Goal: Communication & Community: Answer question/provide support

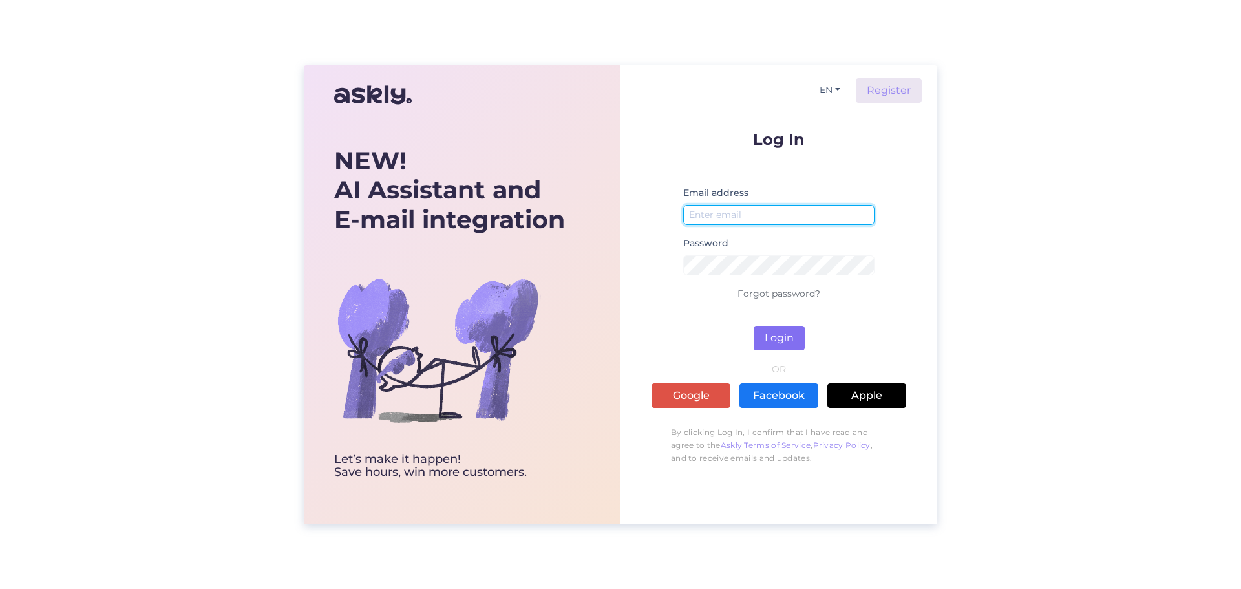
type input "[EMAIL_ADDRESS][DOMAIN_NAME]"
click at [778, 338] on button "Login" at bounding box center [779, 338] width 51 height 25
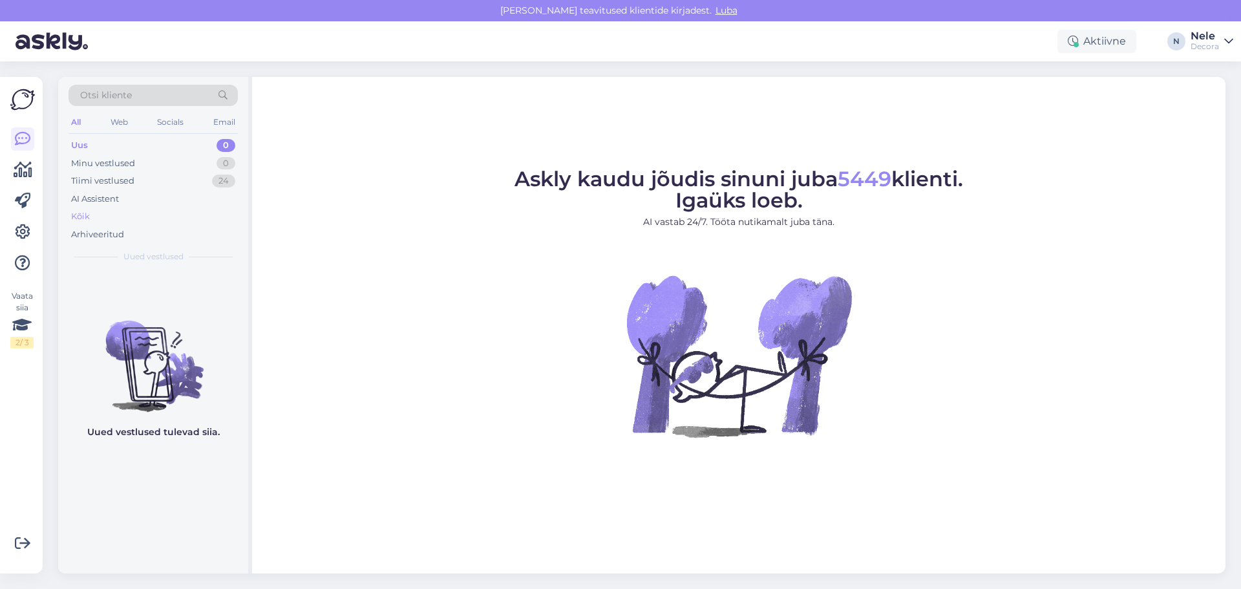
click at [74, 215] on div "Kõik" at bounding box center [80, 216] width 19 height 13
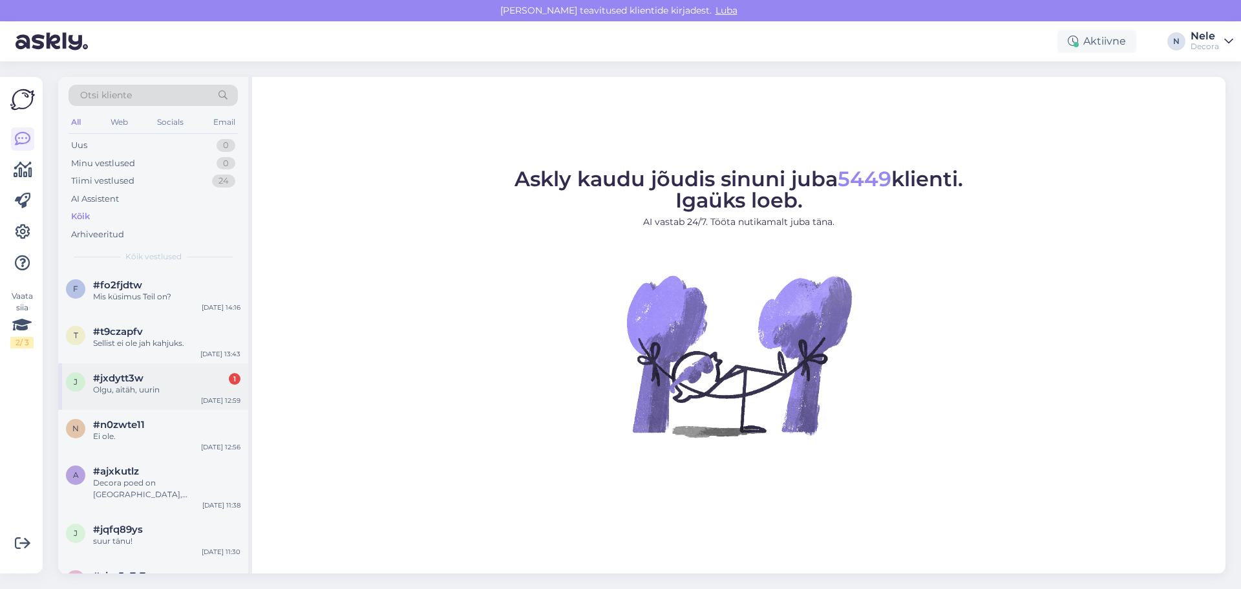
click at [136, 386] on div "Olgu, aitäh, uurin" at bounding box center [166, 390] width 147 height 12
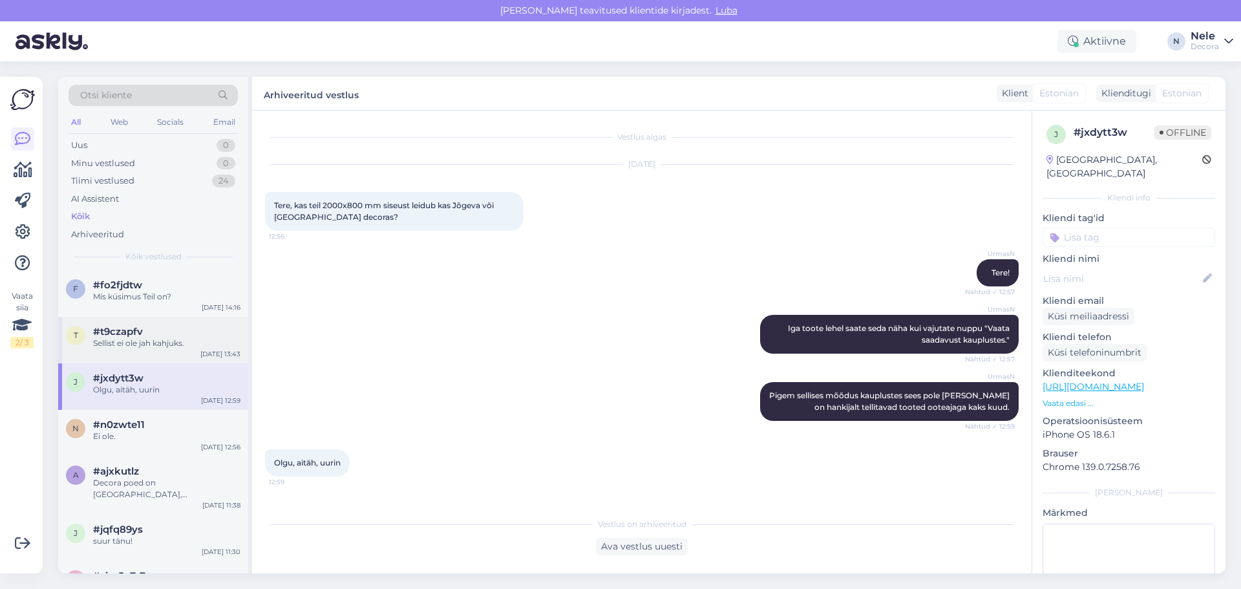
click at [123, 343] on div "Sellist ei ole jah kahjuks." at bounding box center [166, 343] width 147 height 12
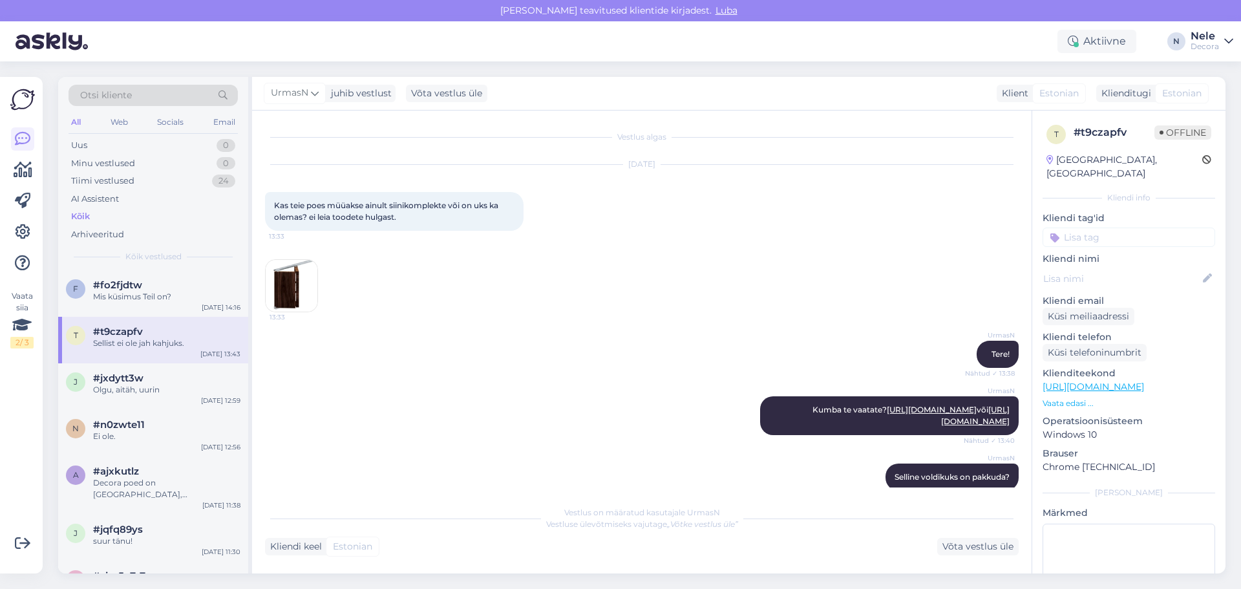
click at [289, 297] on img at bounding box center [292, 286] width 52 height 52
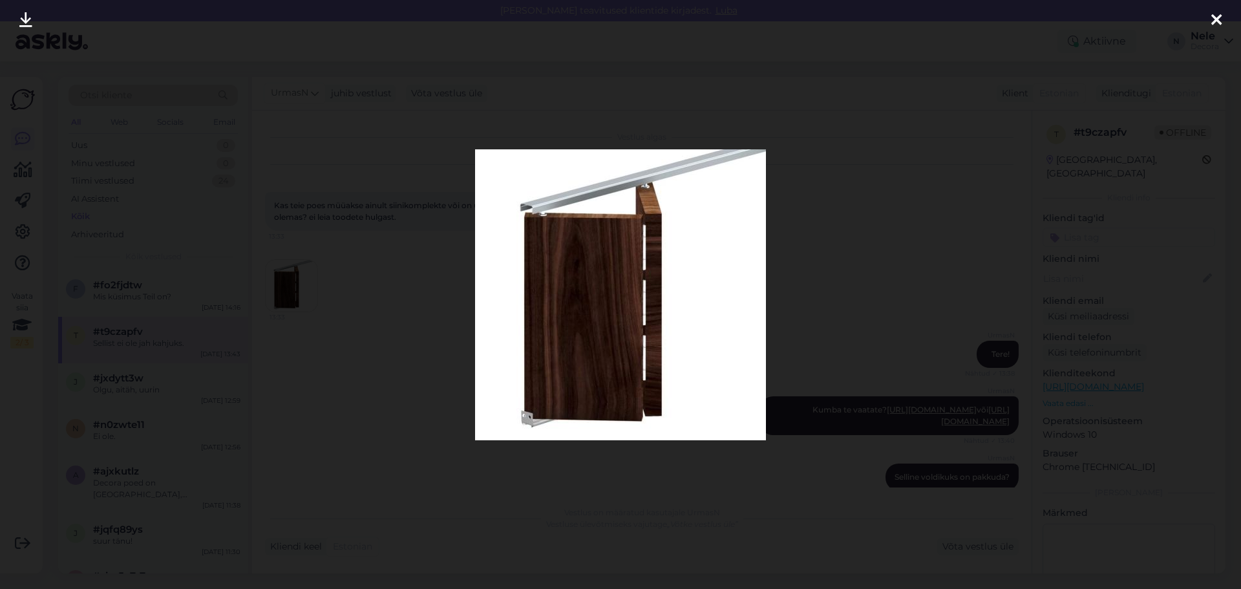
click at [1214, 19] on icon at bounding box center [1216, 20] width 10 height 17
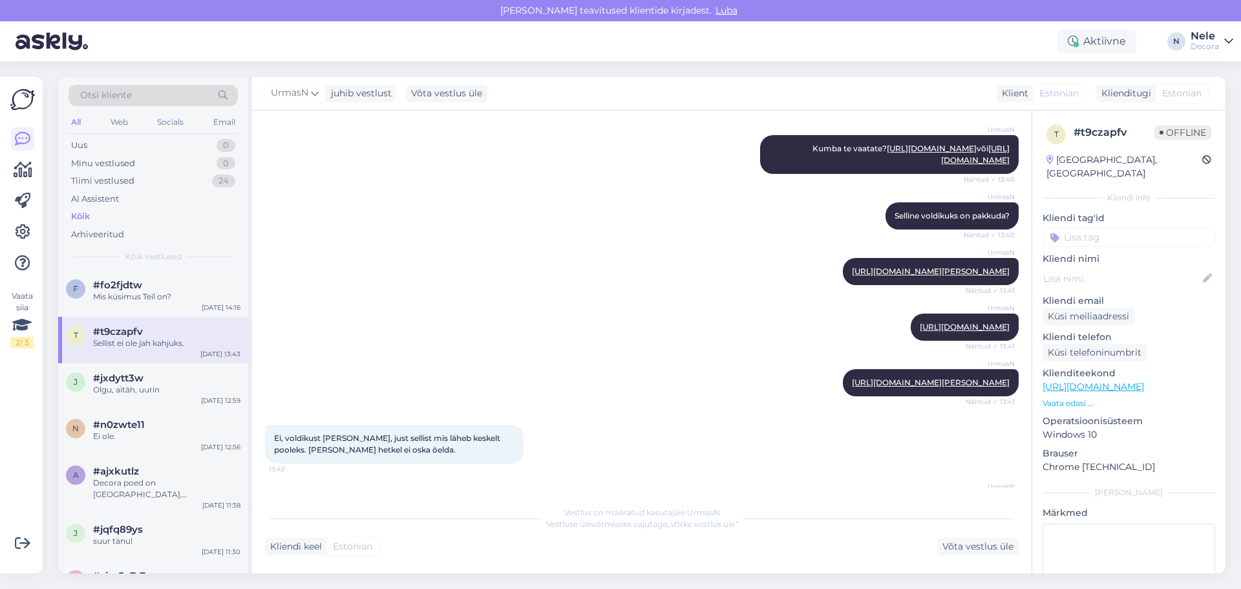
scroll to position [323, 0]
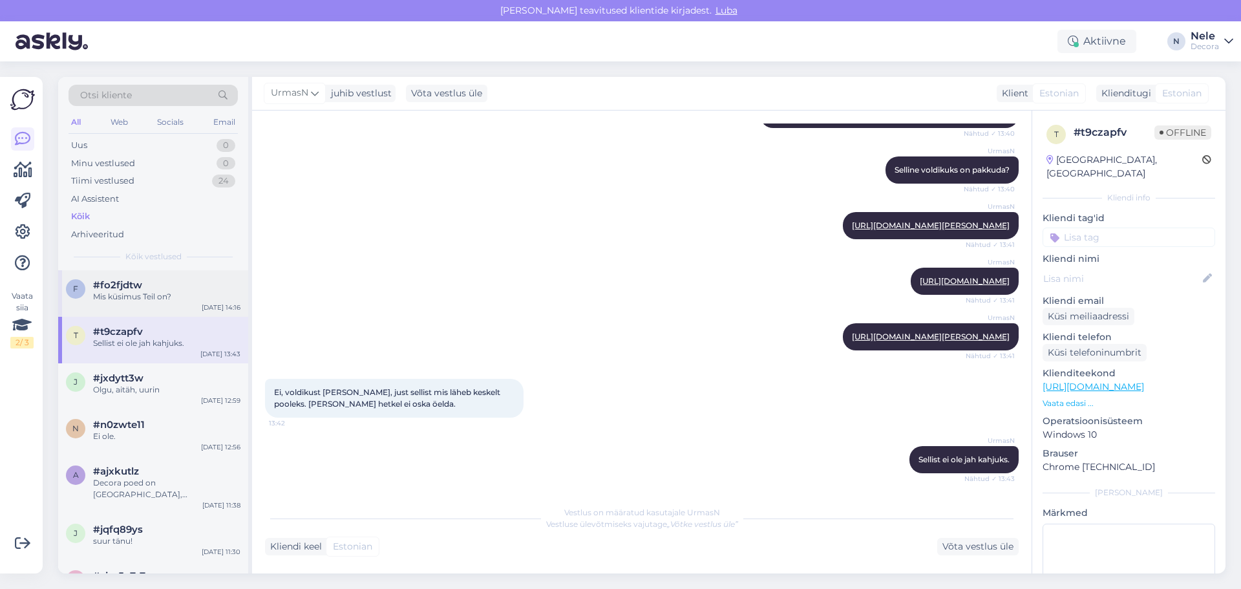
click at [112, 286] on span "#fo2fjdtw" at bounding box center [117, 285] width 49 height 12
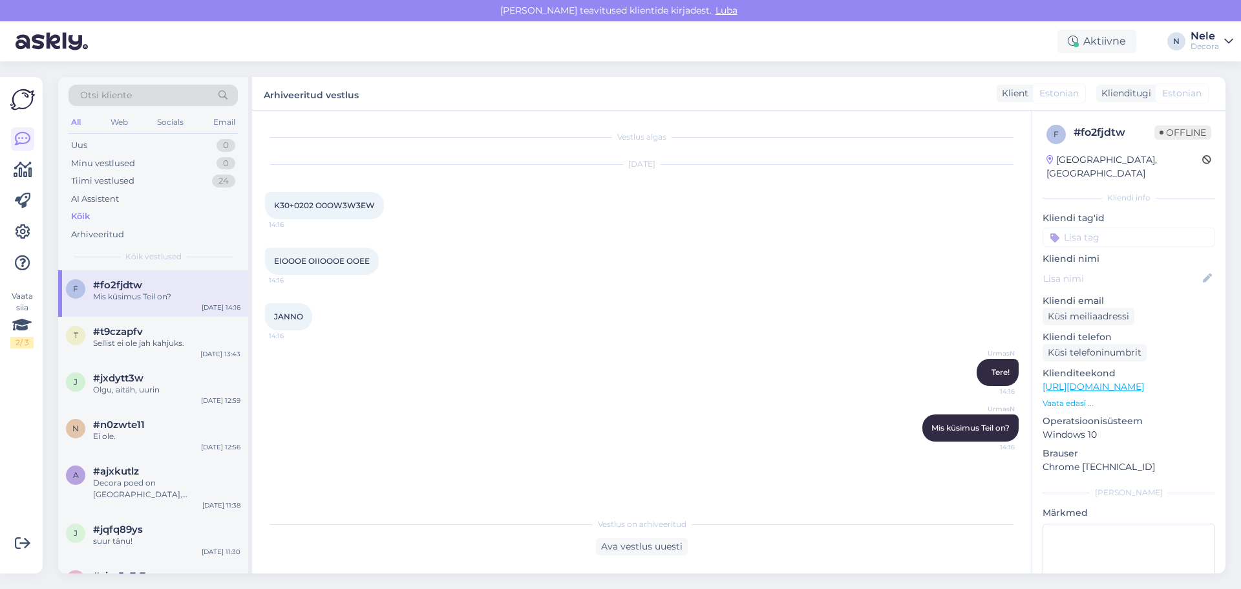
click at [1115, 381] on link "[URL][DOMAIN_NAME]" at bounding box center [1093, 387] width 101 height 12
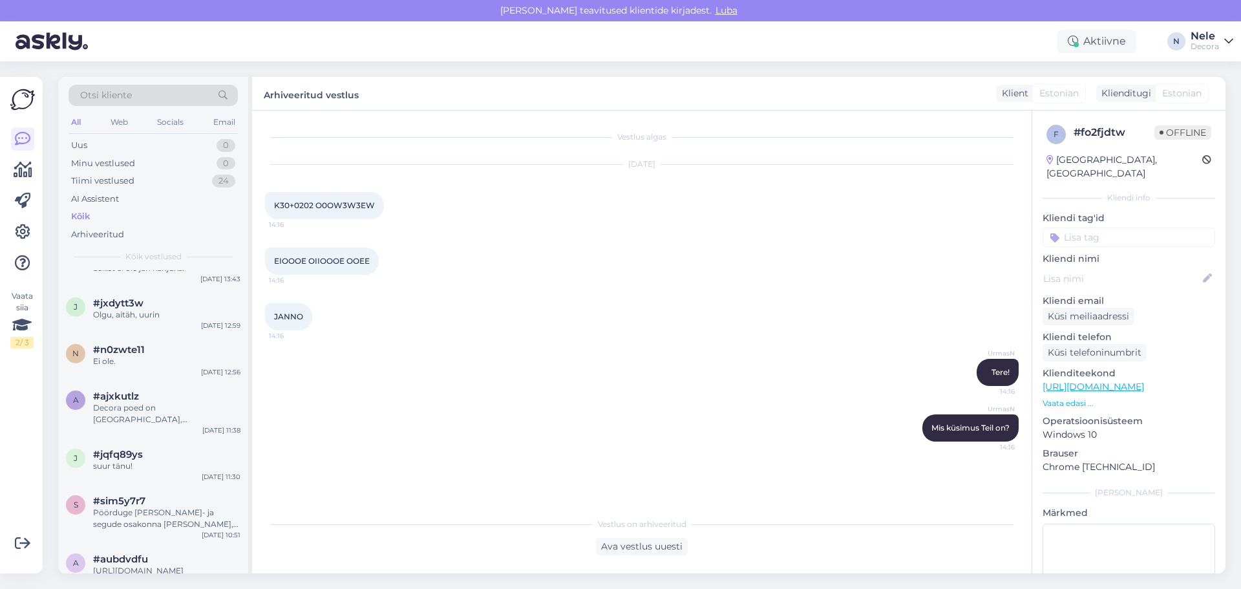
scroll to position [259, 0]
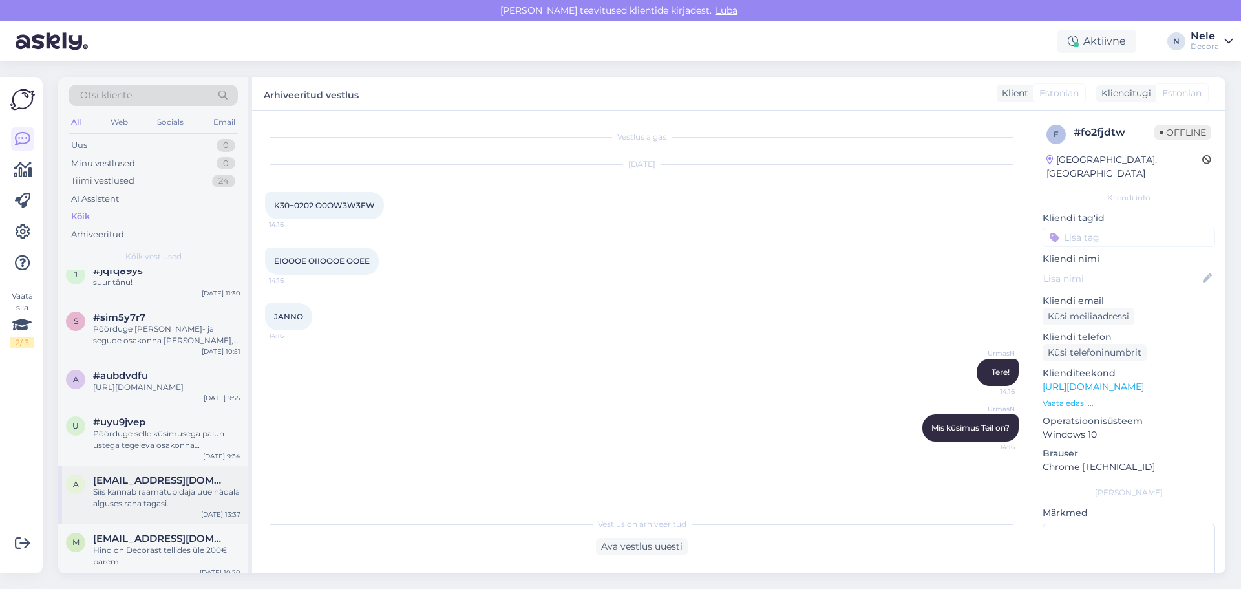
click at [117, 505] on div "Siis kannab raamatupidaja uue nädala alguses raha tagasi." at bounding box center [166, 497] width 147 height 23
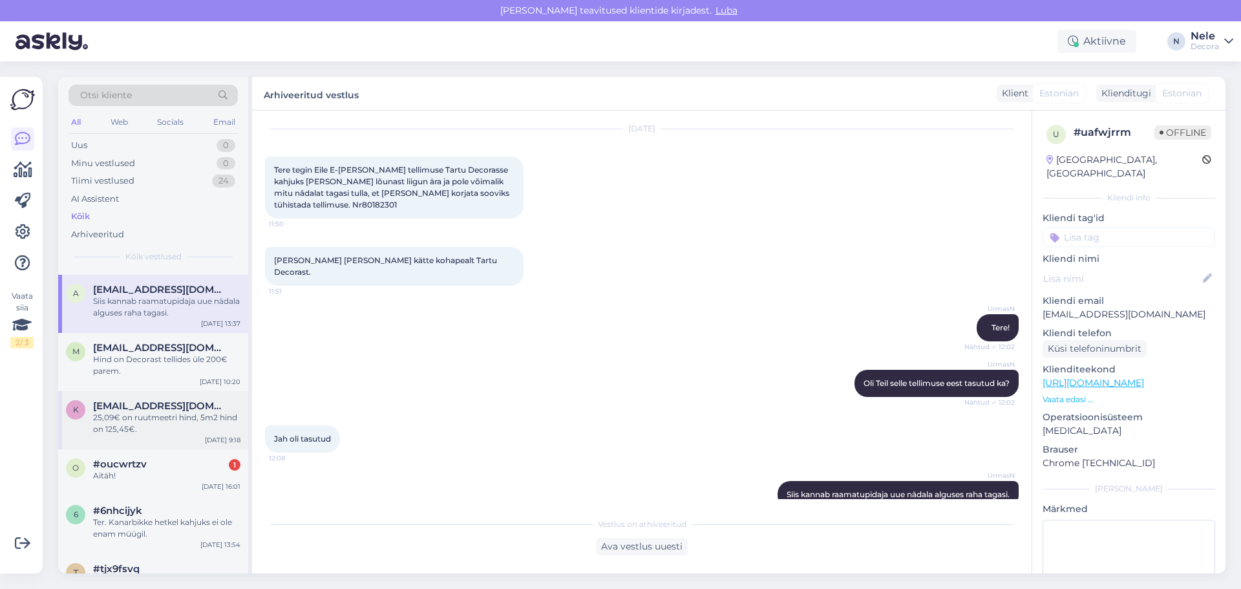
scroll to position [452, 0]
click at [129, 369] on div "Hind on Decorast tellides üle 200€ parem." at bounding box center [166, 361] width 147 height 23
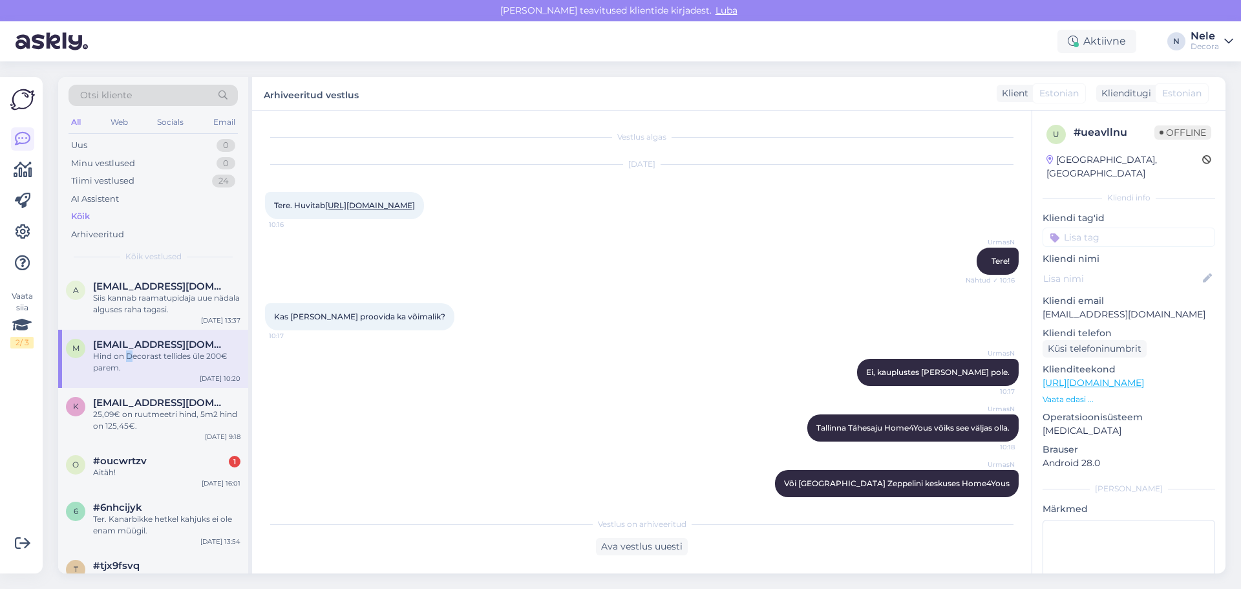
scroll to position [91, 0]
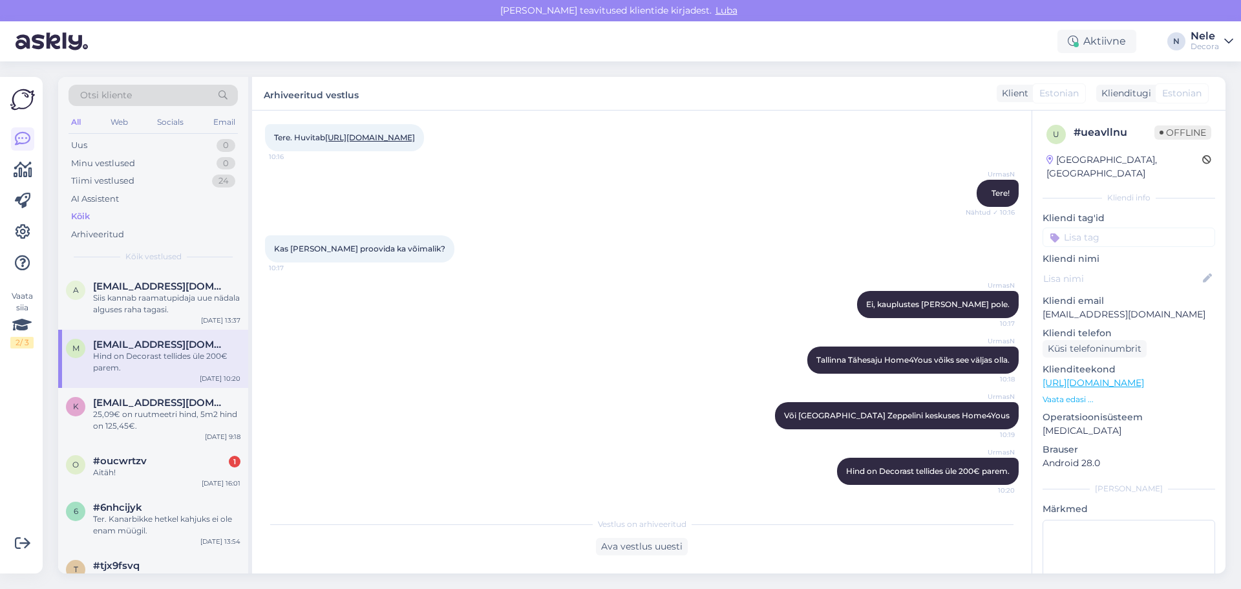
click at [510, 383] on div "UrmasN Tallinna Tähesaju Home4Yous võiks see väljas olla. 10:18" at bounding box center [642, 360] width 754 height 56
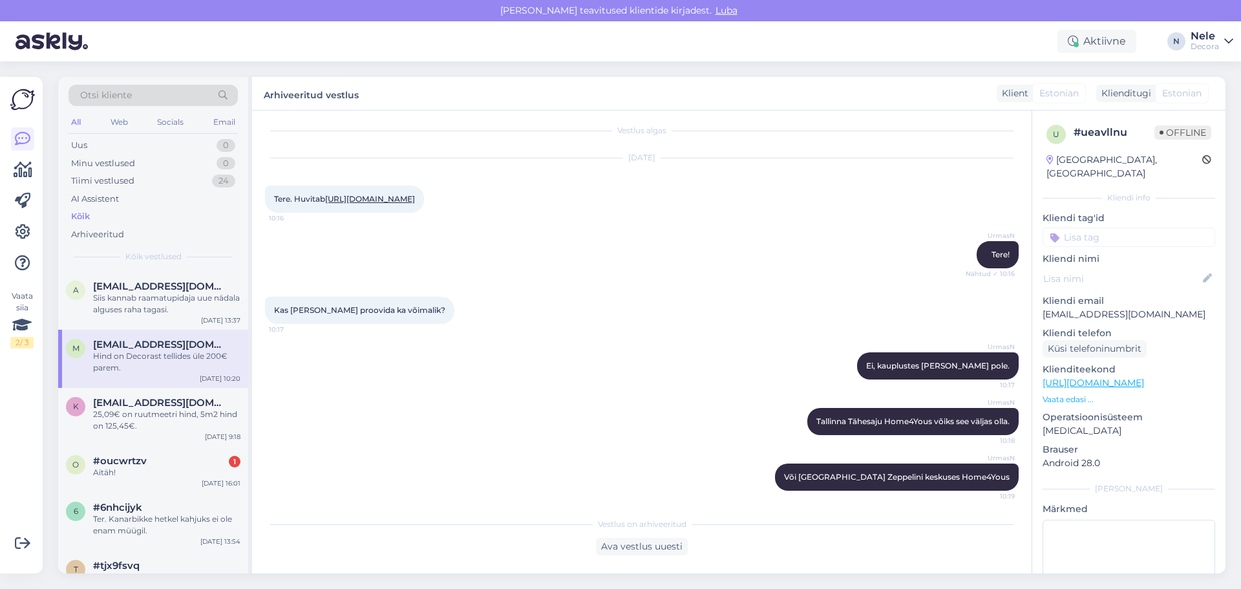
scroll to position [0, 0]
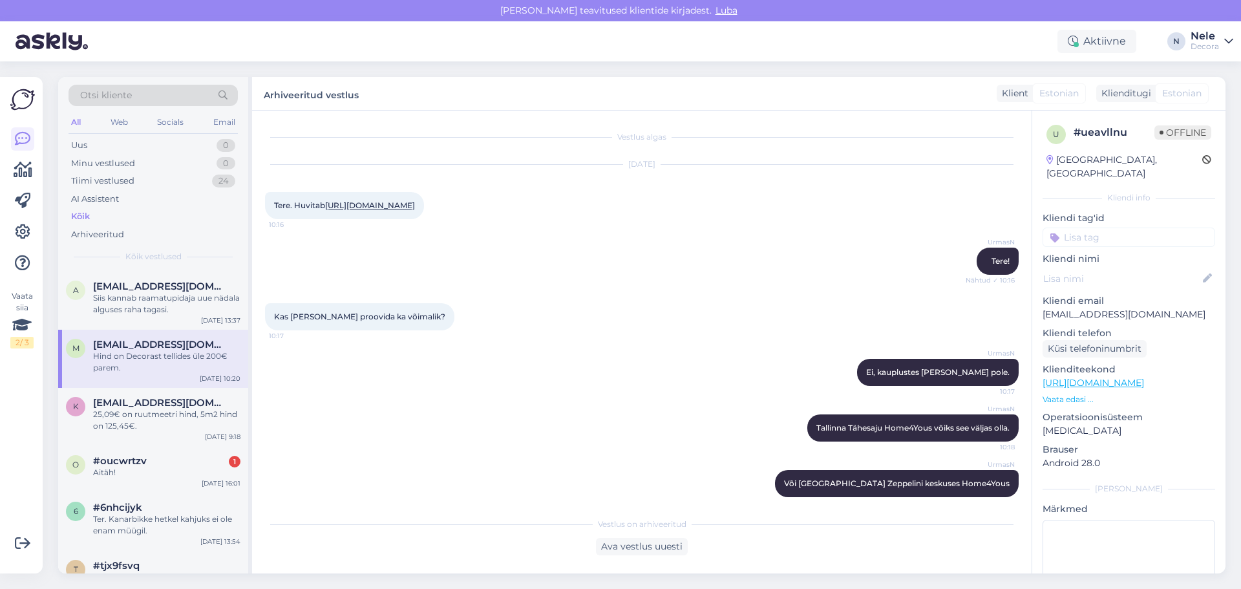
click at [338, 219] on div "Tere. Huvitab [URL][DOMAIN_NAME] 10:16" at bounding box center [344, 205] width 159 height 27
click at [351, 210] on link "[URL][DOMAIN_NAME]" at bounding box center [370, 205] width 90 height 10
click at [113, 478] on div "Aitäh!" at bounding box center [166, 473] width 147 height 12
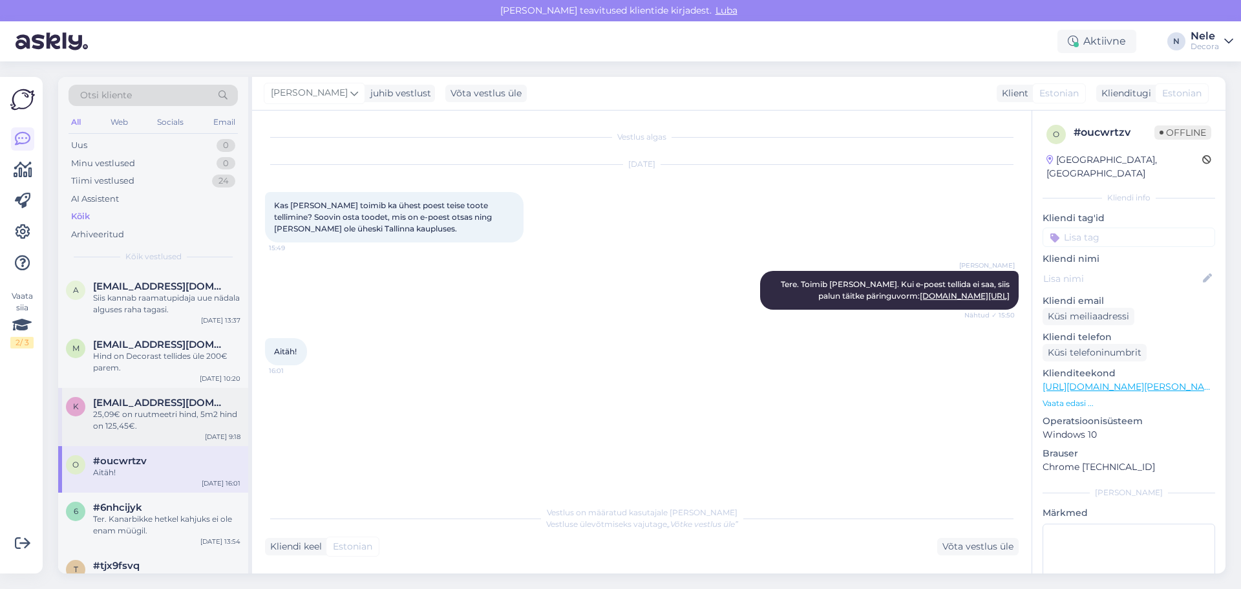
click at [112, 428] on div "25,09€ on ruutmeetri hind, 5m2 hind on 125,45€." at bounding box center [166, 419] width 147 height 23
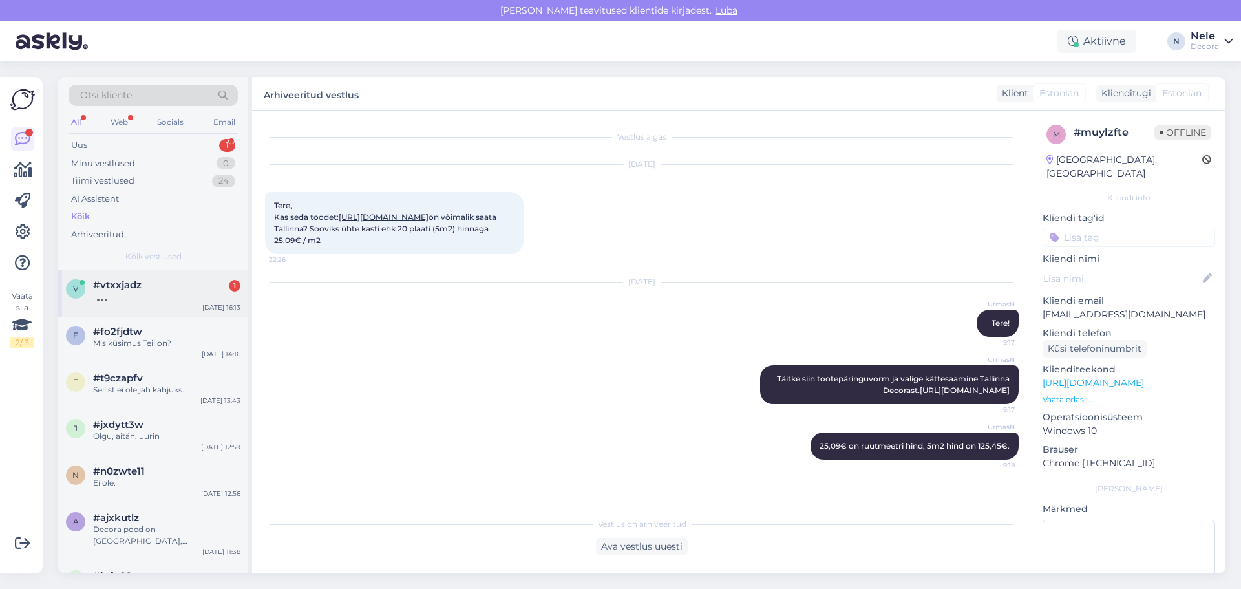
click at [123, 275] on div "v #vtxxjadz [DATE] 16:13" at bounding box center [153, 293] width 190 height 47
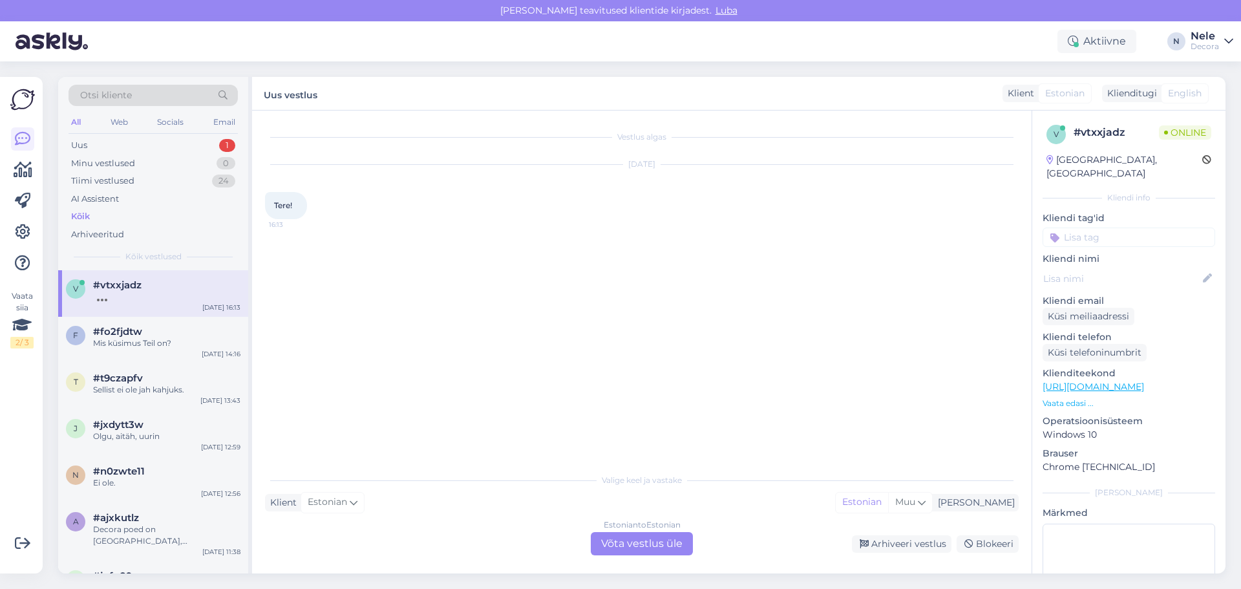
click at [639, 546] on div "Estonian to Estonian Võta vestlus üle" at bounding box center [642, 543] width 102 height 23
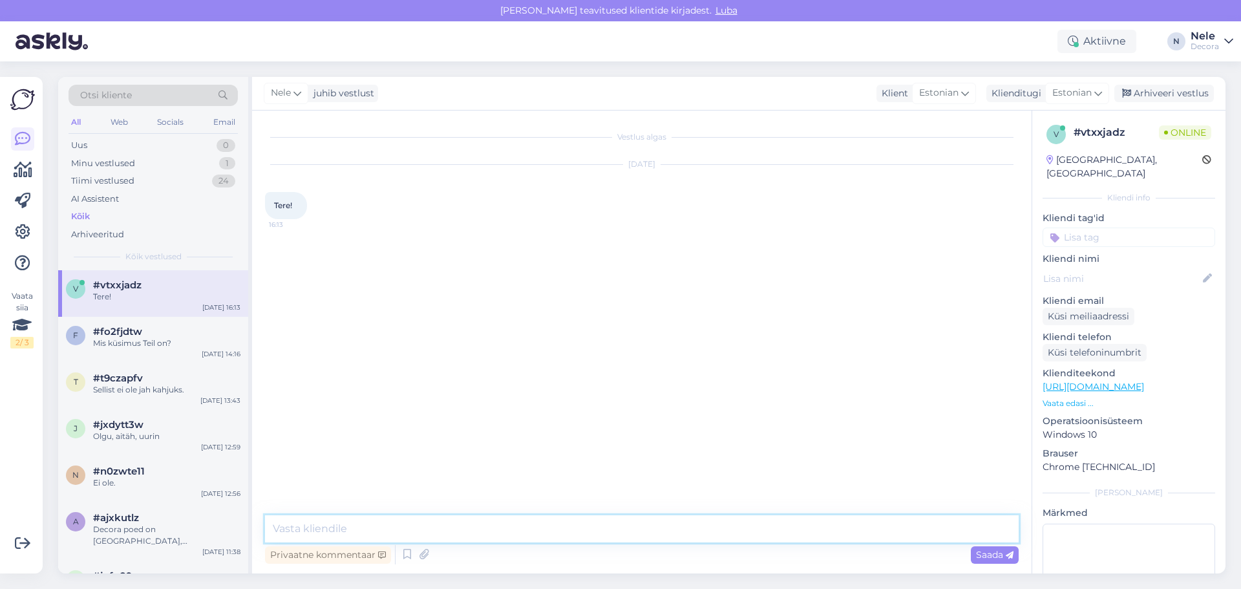
click at [317, 529] on textarea at bounding box center [642, 528] width 754 height 27
type textarea "Tere"
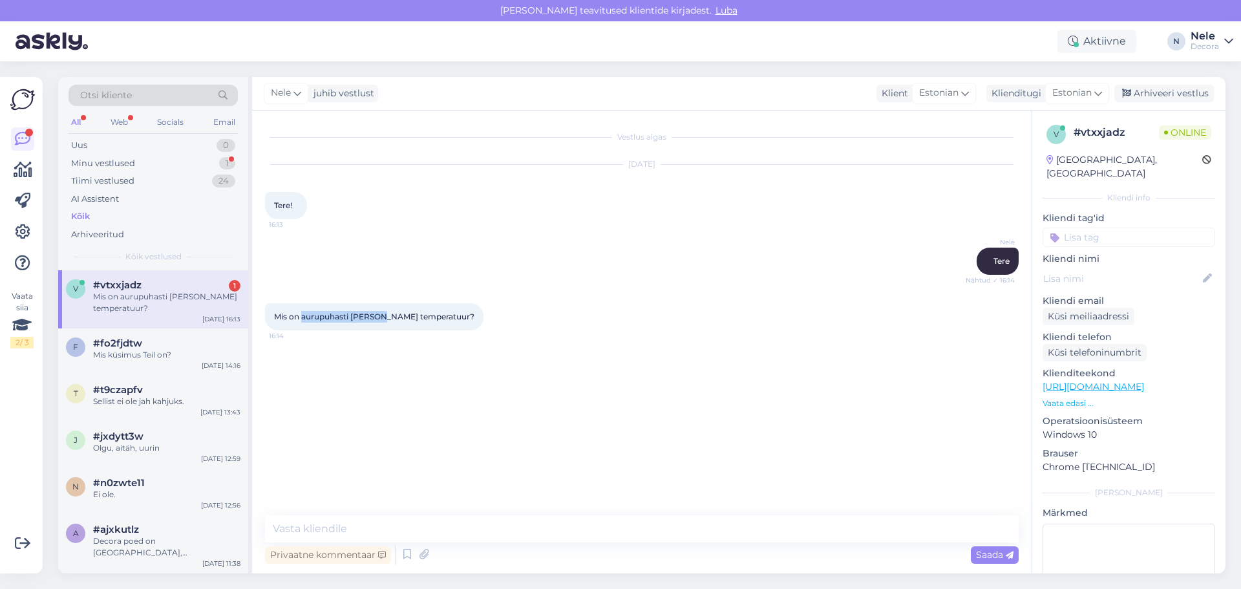
drag, startPoint x: 377, startPoint y: 318, endPoint x: 302, endPoint y: 325, distance: 75.3
click at [302, 325] on div "Mis on aurupuhasti [PERSON_NAME] temperatuur? 16:14" at bounding box center [374, 316] width 218 height 27
copy span "aurupuhasti Bissell"
click at [383, 536] on textarea at bounding box center [642, 528] width 754 height 27
type textarea "E"
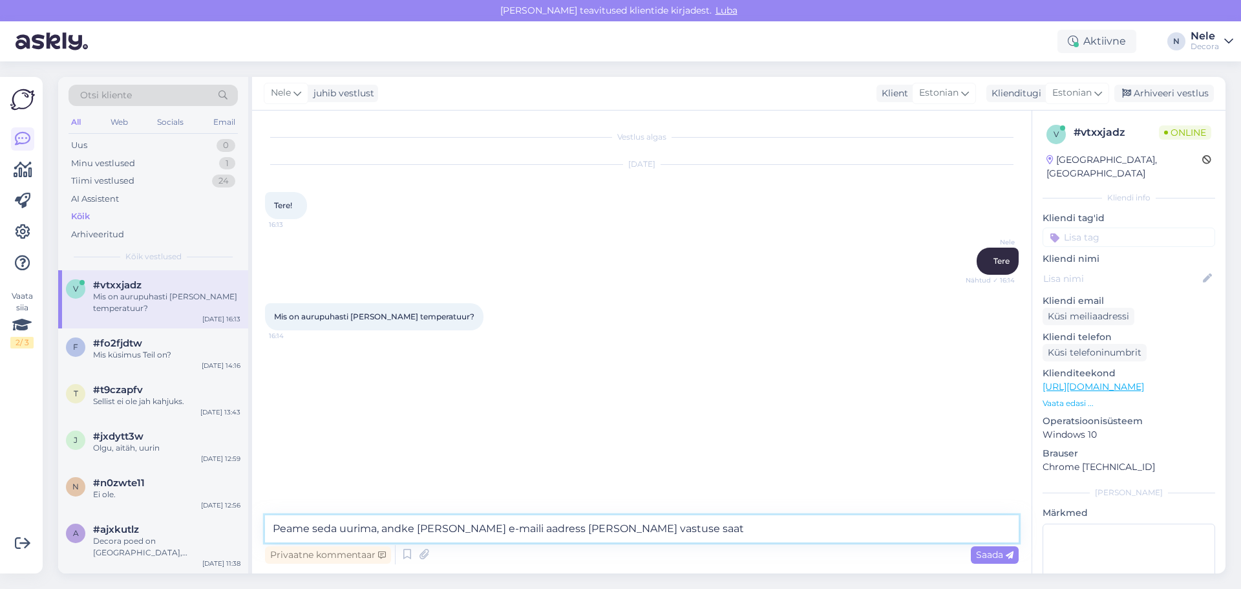
type textarea "Peame seda uurima, andke [PERSON_NAME] e-maili aadress [PERSON_NAME] vastuse sa…"
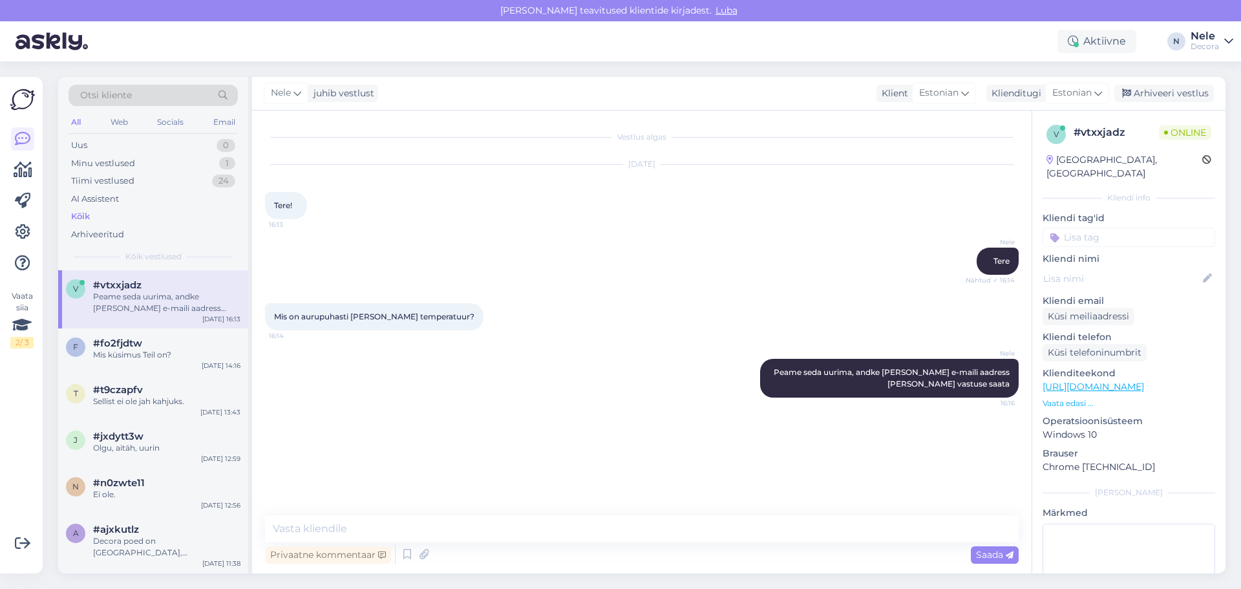
click at [1089, 228] on input at bounding box center [1129, 237] width 173 height 19
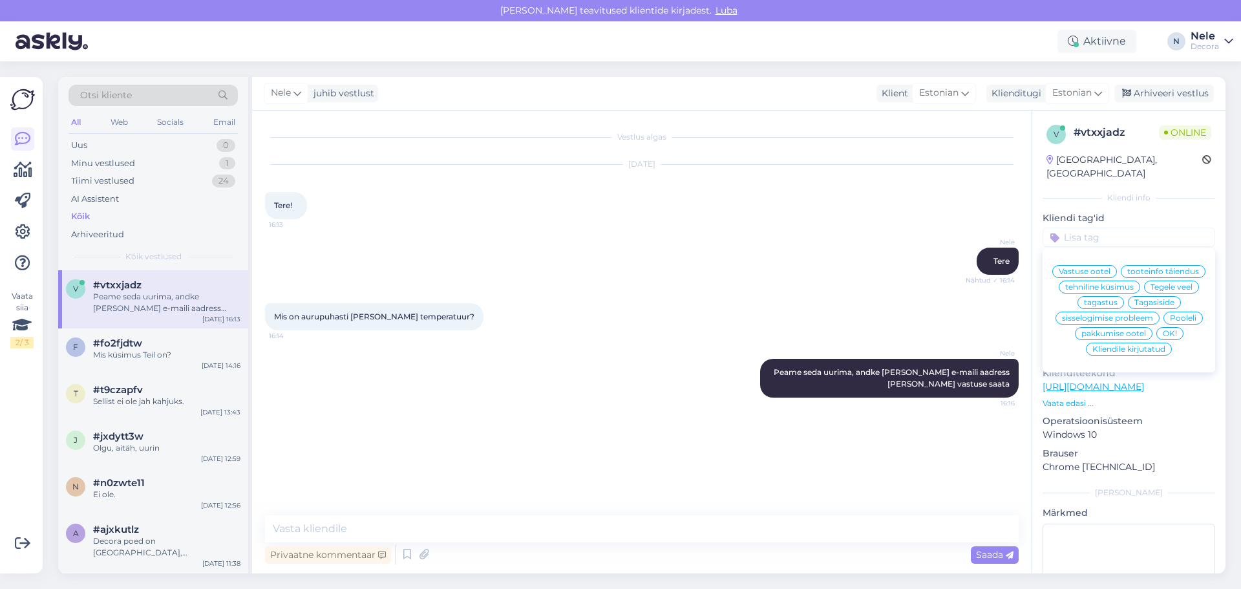
click at [1161, 290] on span "Tegele veel" at bounding box center [1171, 287] width 42 height 8
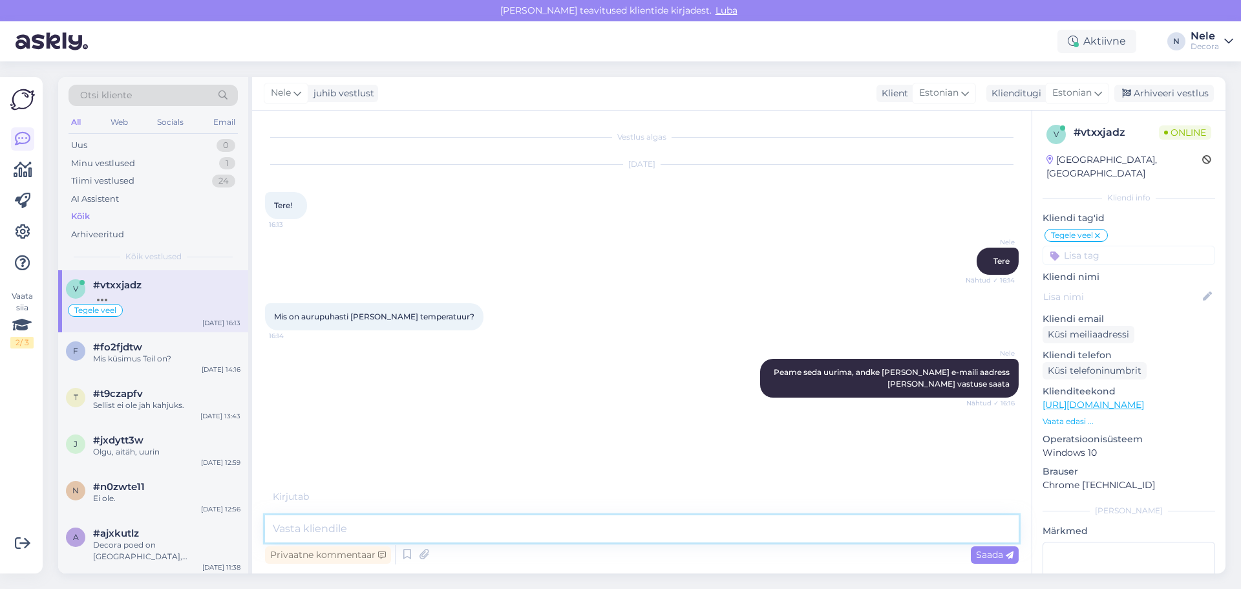
click at [299, 527] on textarea at bounding box center [642, 528] width 754 height 27
paste textarea "[URL][DOMAIN_NAME]"
type textarea "[URL][DOMAIN_NAME]"
click at [397, 530] on textarea at bounding box center [642, 528] width 754 height 27
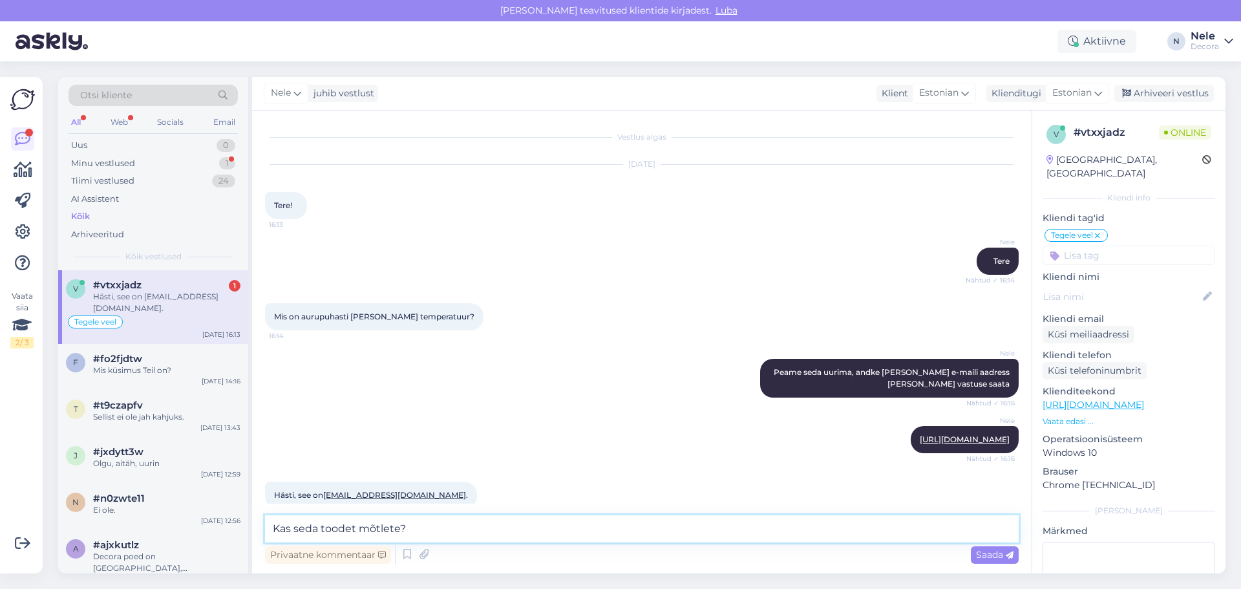
scroll to position [31, 0]
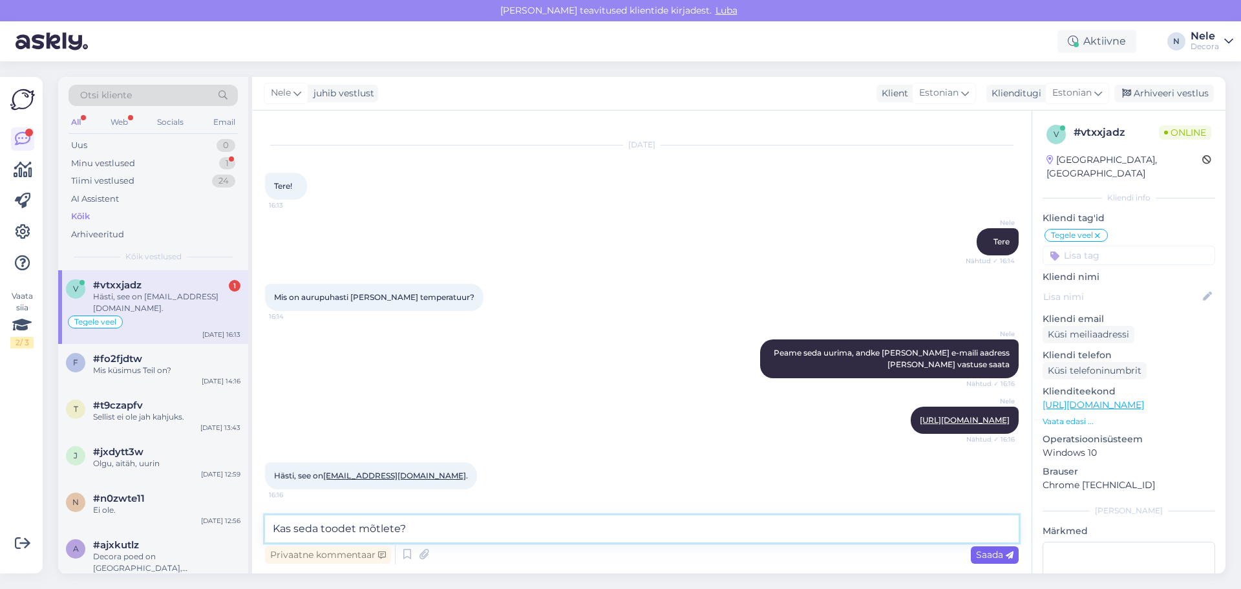
type textarea "Kas seda toodet mõtlete?"
click at [1001, 553] on span "Saada" at bounding box center [994, 555] width 37 height 12
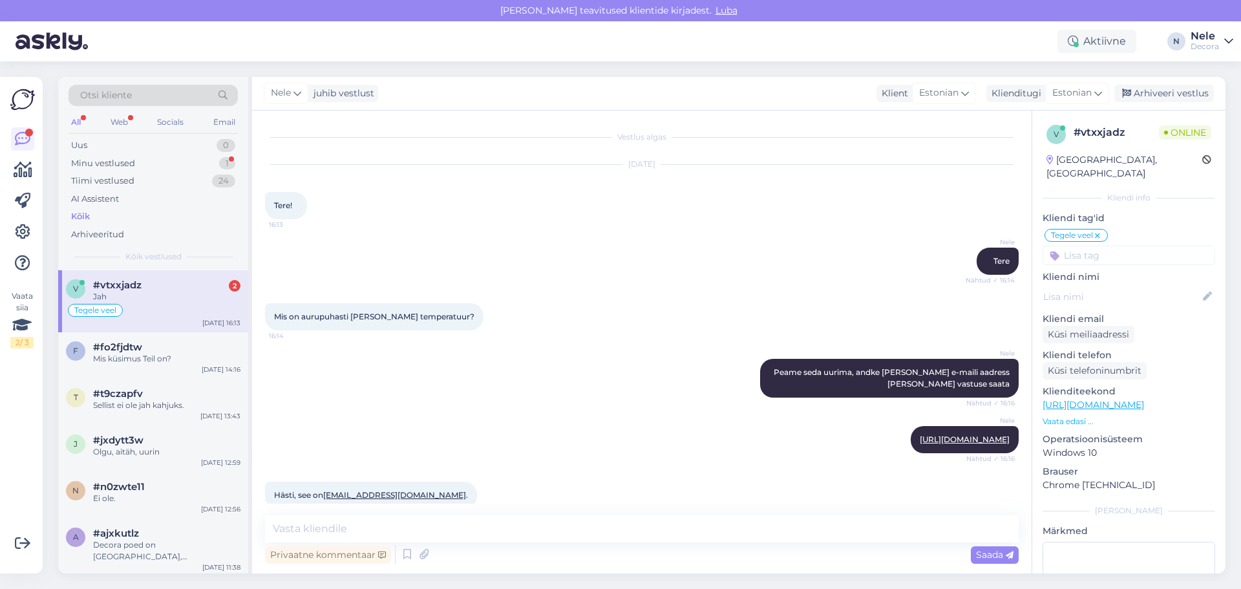
scroll to position [142, 0]
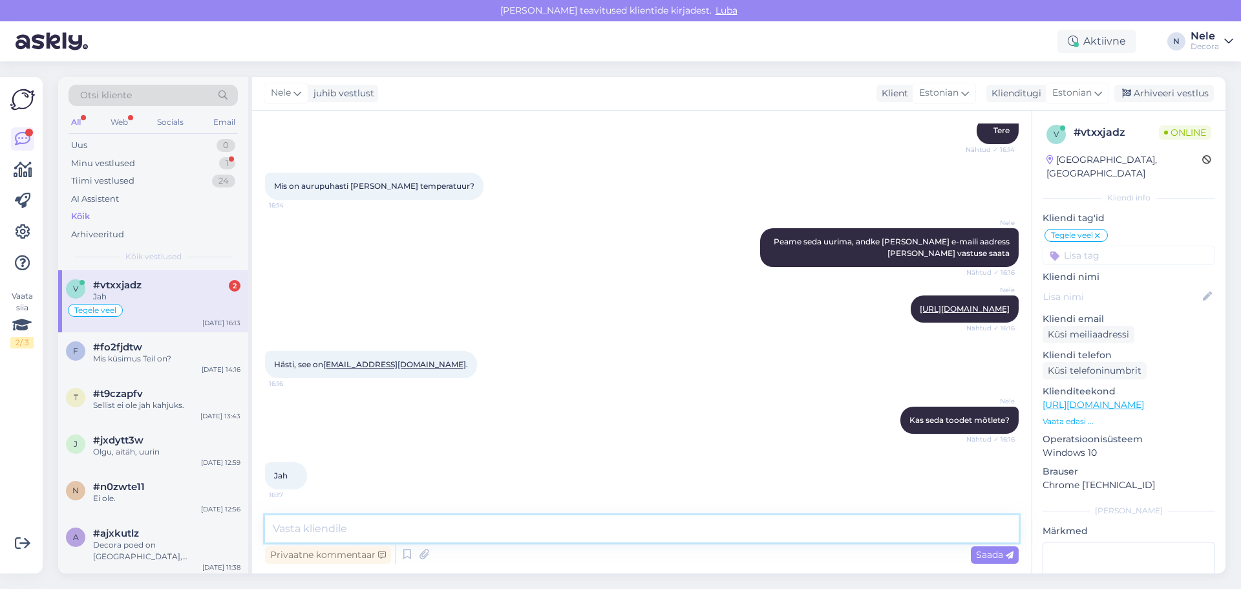
click at [337, 525] on textarea at bounding box center [642, 528] width 754 height 27
type textarea "Hästi, uurime järgi ja anname emailile teada"
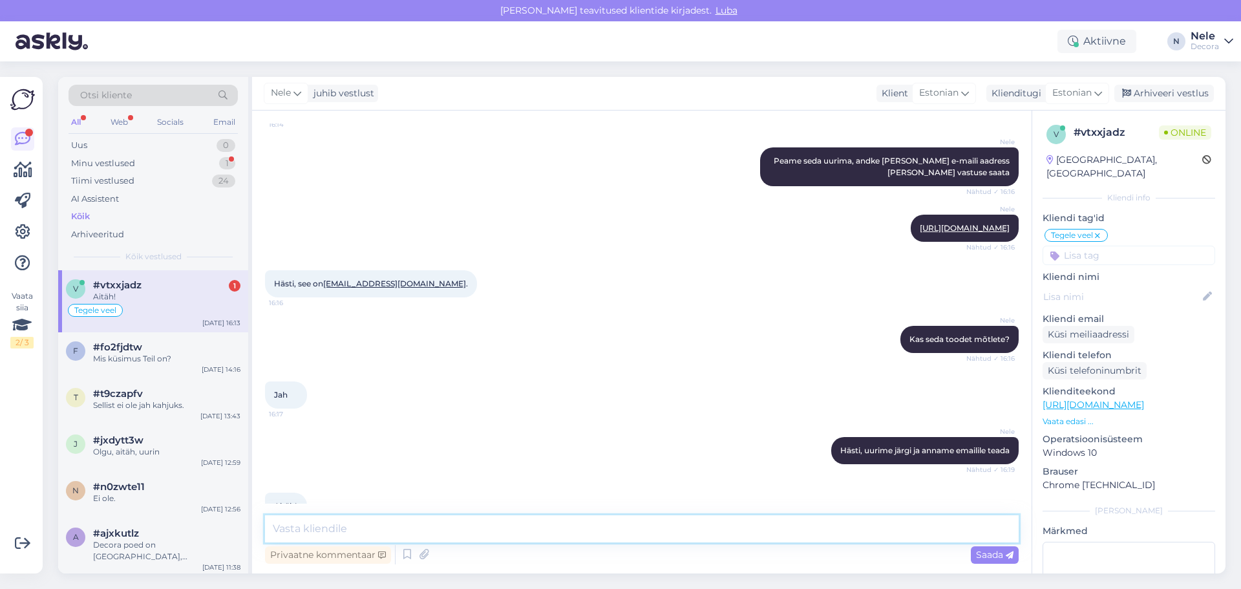
scroll to position [189, 0]
